Goal: Task Accomplishment & Management: Complete application form

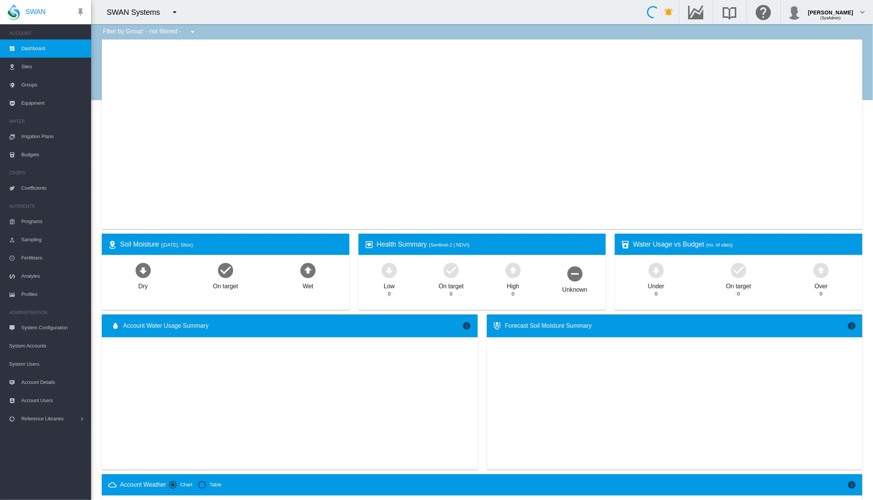
click at [174, 19] on button "button" at bounding box center [174, 12] width 15 height 15
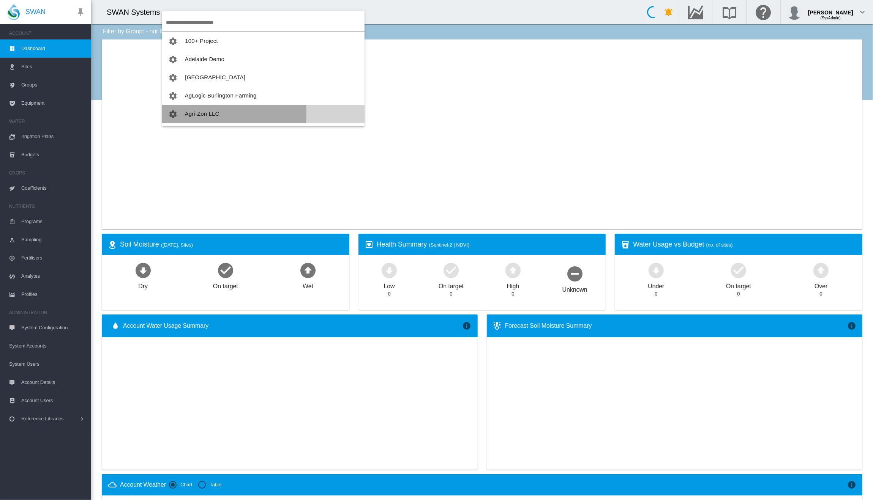
click at [196, 114] on span "Agri-Zon LLC" at bounding box center [202, 113] width 35 height 6
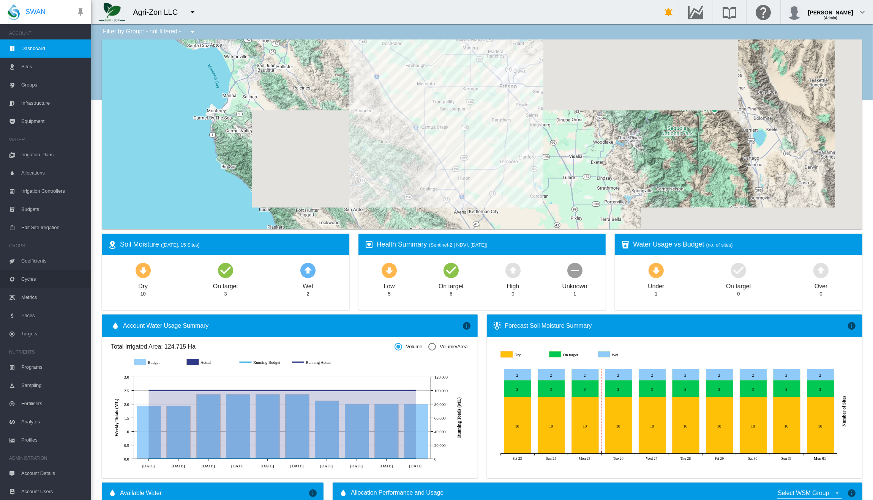
click at [28, 279] on span "Cycles" at bounding box center [53, 279] width 64 height 18
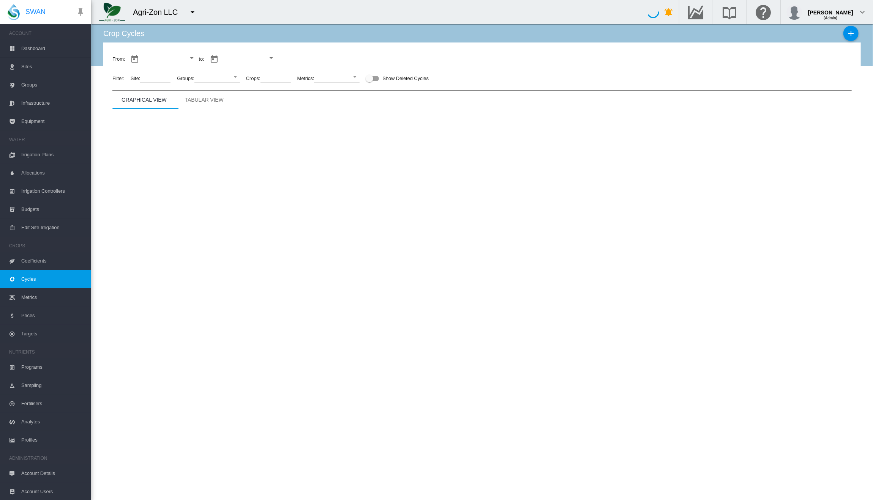
type input "**********"
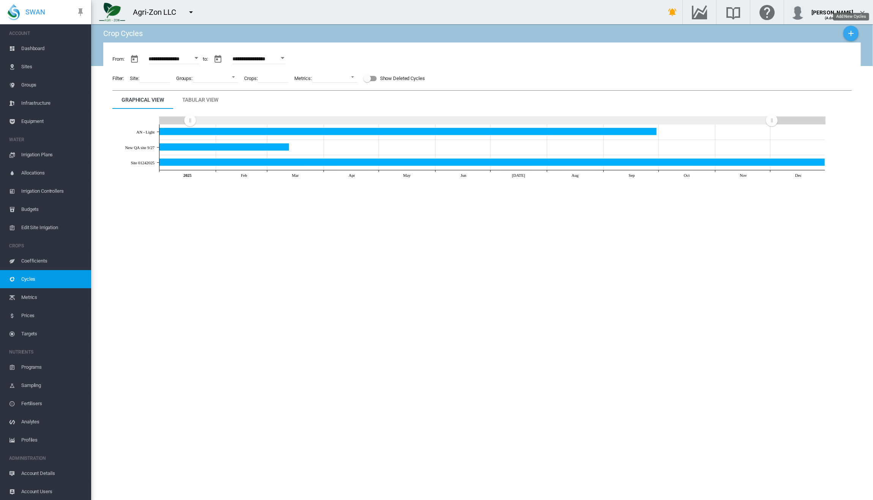
click at [853, 36] on md-icon "icon-plus" at bounding box center [850, 33] width 9 height 9
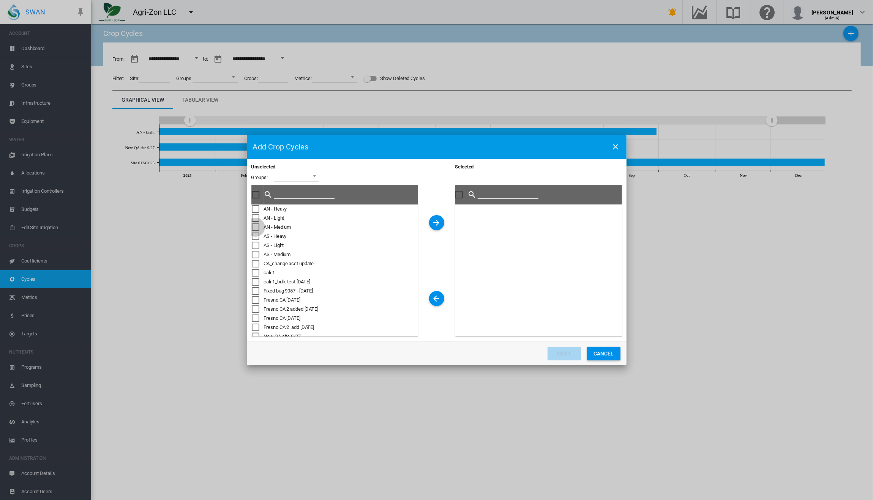
click at [256, 224] on div "Sites Cycle ..." at bounding box center [256, 228] width 8 height 8
click at [433, 223] on md-icon "icon-arrow-right" at bounding box center [436, 222] width 9 height 9
click at [564, 355] on button "Next" at bounding box center [563, 354] width 33 height 14
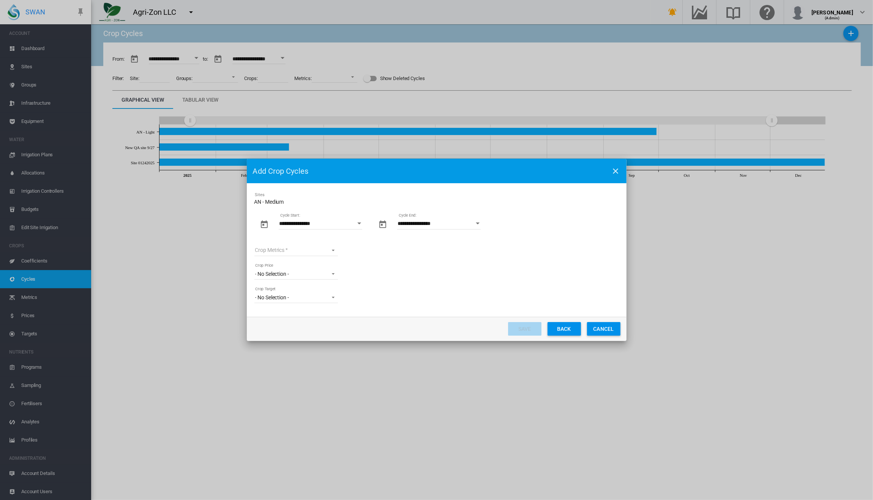
click at [356, 225] on button "Open calendar" at bounding box center [359, 224] width 14 height 14
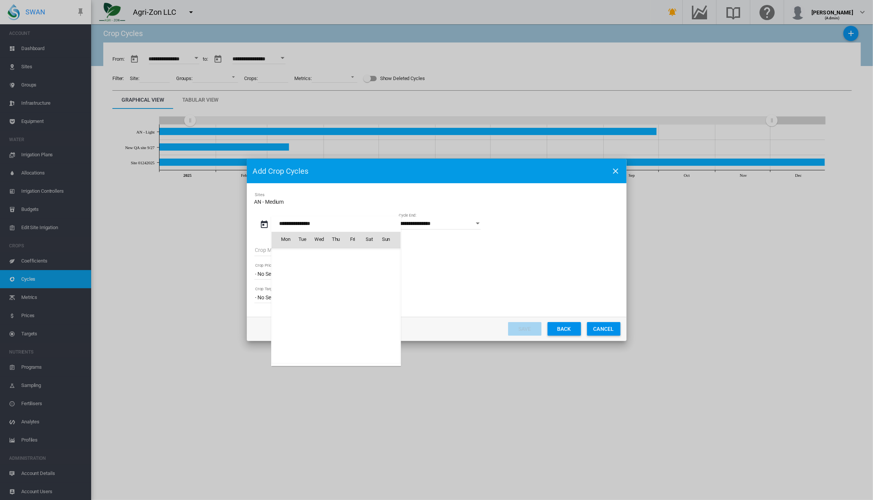
scroll to position [175035, 0]
click at [305, 252] on md-icon "January 2025" at bounding box center [300, 255] width 9 height 9
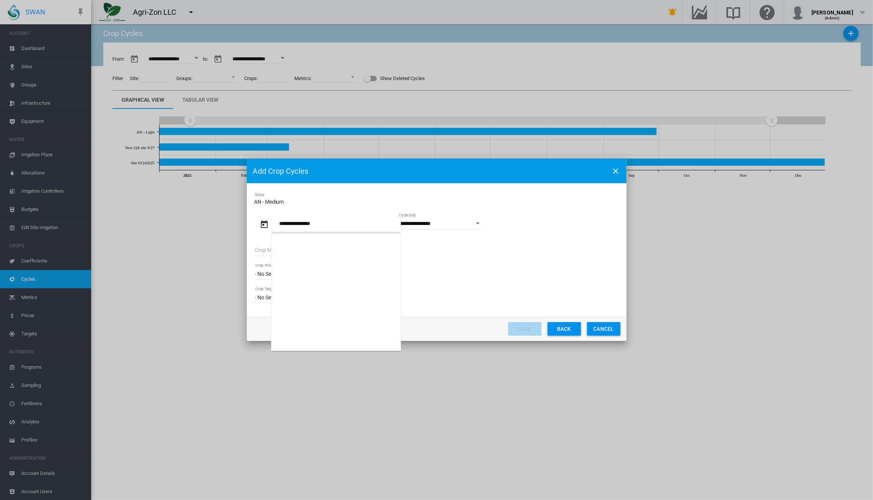
scroll to position [4760, 0]
click at [350, 325] on span "Apr" at bounding box center [352, 326] width 15 height 15
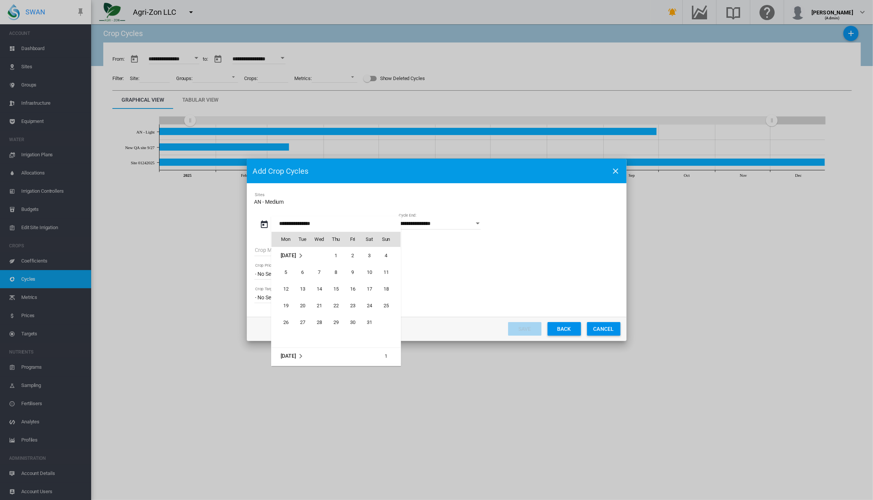
scroll to position [175337, 0]
click at [322, 288] on span "9" at bounding box center [319, 289] width 15 height 15
type input "**********"
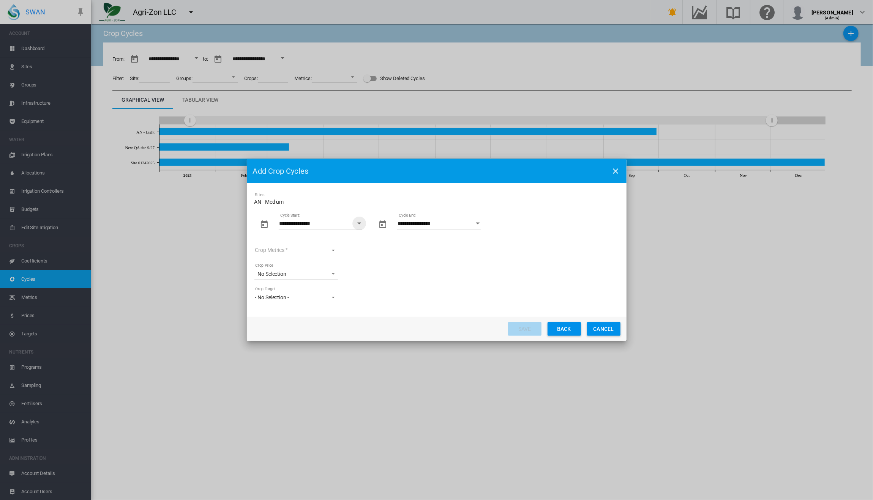
click at [476, 225] on button "Open calendar" at bounding box center [478, 224] width 14 height 14
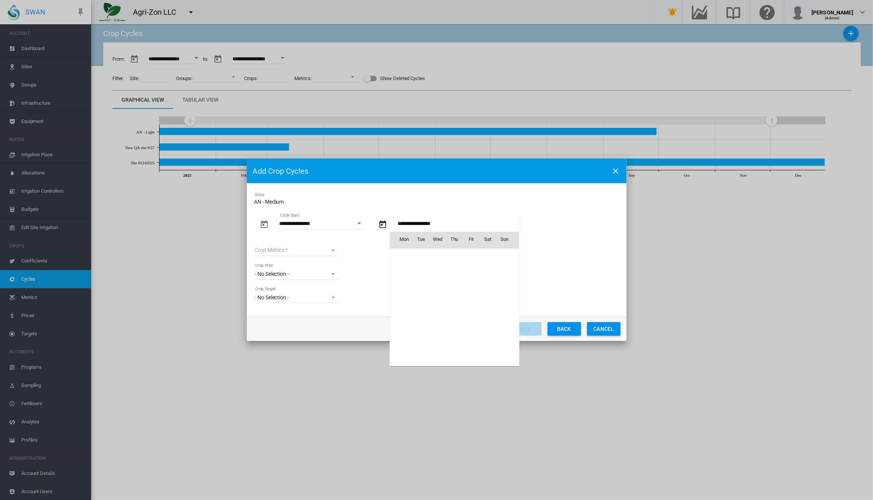
scroll to position [805, 0]
click at [422, 254] on md-icon "December 2025" at bounding box center [419, 255] width 9 height 9
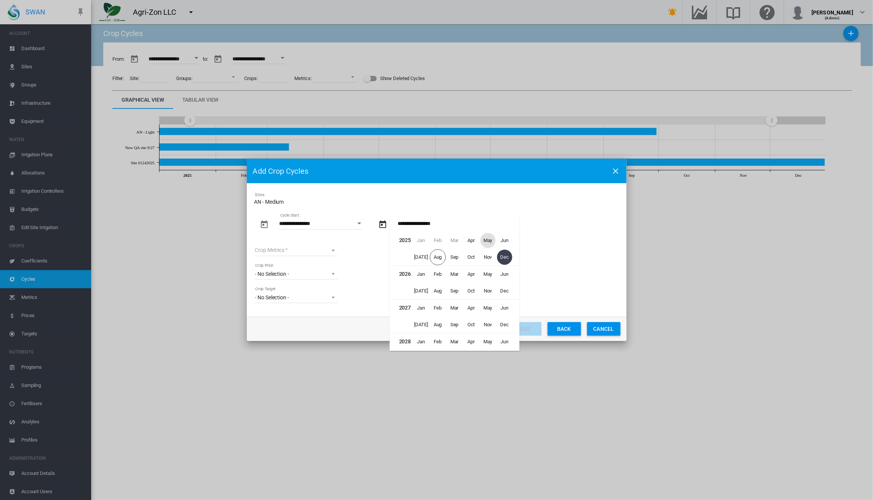
click at [486, 242] on span "May" at bounding box center [487, 240] width 15 height 15
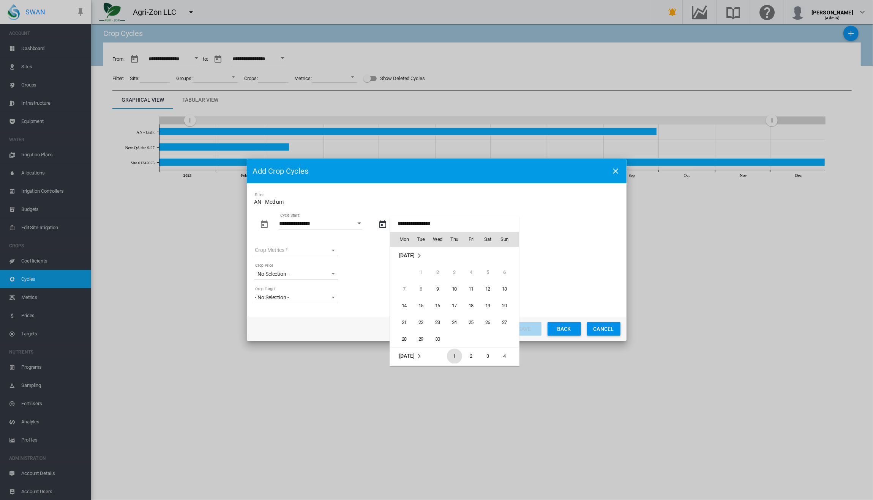
scroll to position [101, 0]
click at [452, 288] on span "15" at bounding box center [454, 289] width 15 height 15
type input "**********"
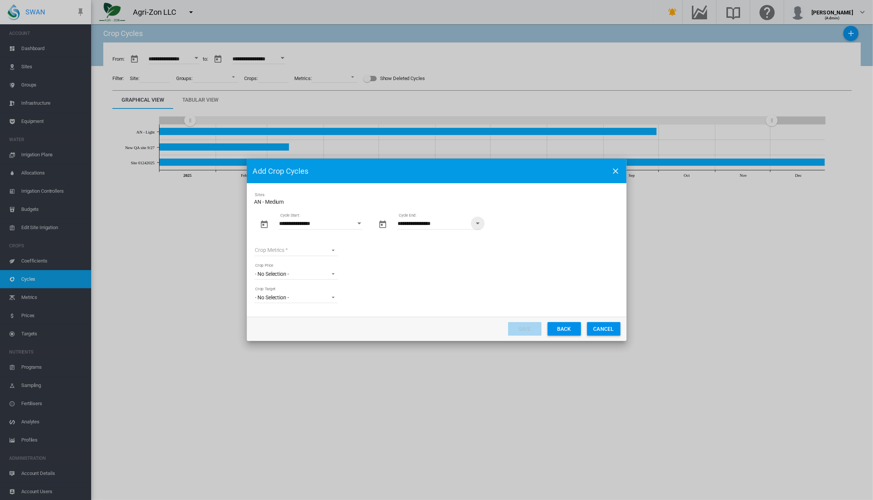
click at [312, 252] on md-select "Crop Metrics Almond custom Metrics all New Metric [DATE] Sugarcane A Sugars ARC…" at bounding box center [296, 250] width 84 height 11
click at [274, 252] on div "Almond custom" at bounding box center [273, 251] width 37 height 8
click at [282, 279] on md-select-value "- No Selection -" at bounding box center [296, 273] width 84 height 11
click at [282, 276] on div "- No Selection -" at bounding box center [272, 274] width 34 height 8
click at [285, 296] on div "- No Selection -" at bounding box center [272, 298] width 34 height 6
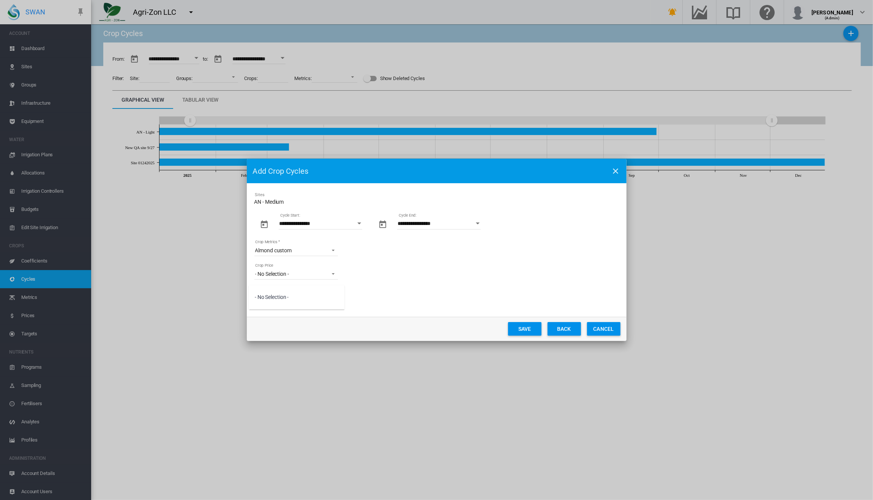
click at [285, 296] on div "- No Selection -" at bounding box center [272, 298] width 34 height 8
click at [521, 330] on button "Save" at bounding box center [524, 329] width 33 height 14
